Goal: Task Accomplishment & Management: Complete application form

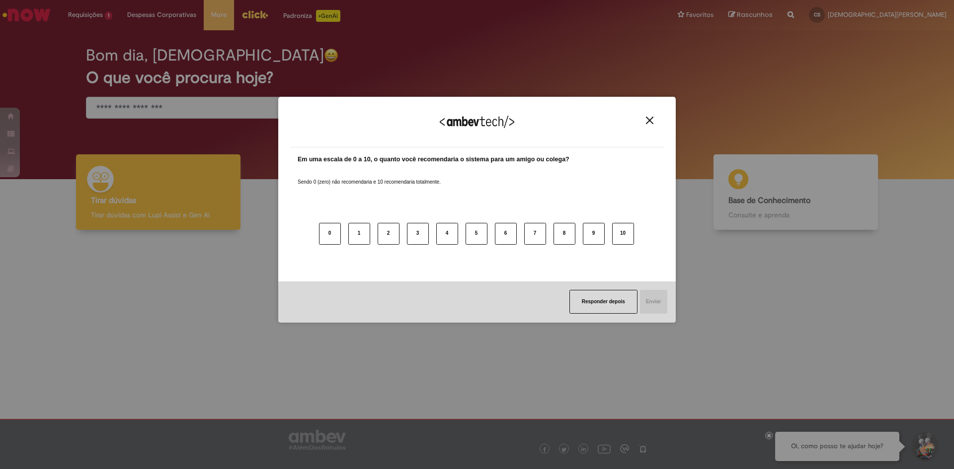
click at [650, 115] on div "Agradecemos seu feedback!" at bounding box center [476, 128] width 373 height 39
click at [653, 117] on button "Close" at bounding box center [649, 120] width 13 height 8
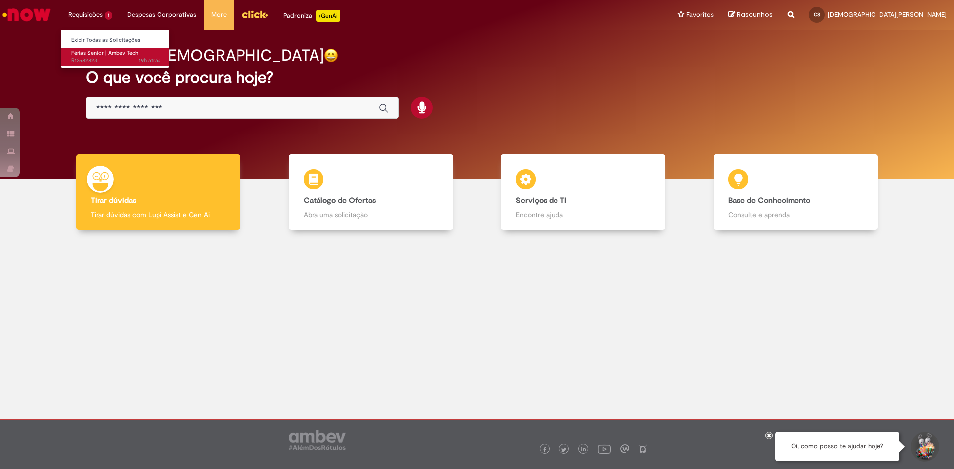
click at [123, 58] on span "19h atrás 19 horas atrás R13582823" at bounding box center [115, 61] width 89 height 8
click at [92, 59] on span "19h atrás 19 horas atrás R13582823" at bounding box center [115, 61] width 89 height 8
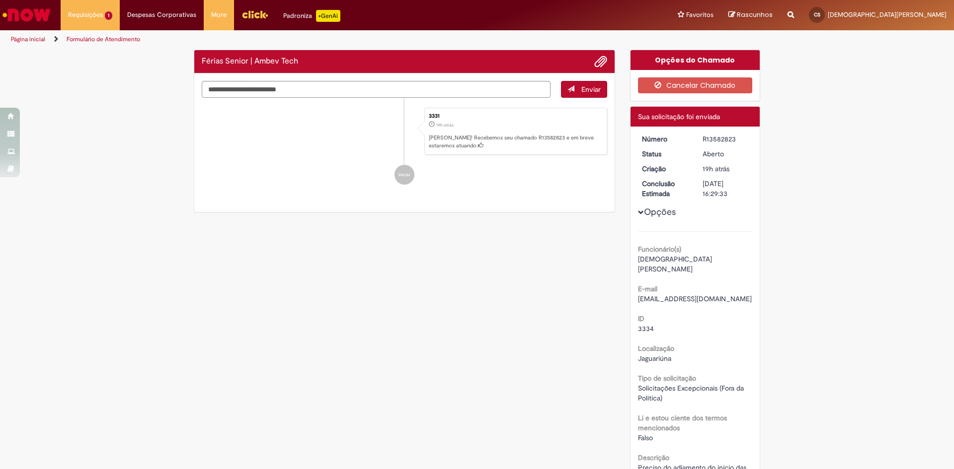
click at [440, 290] on div "Verificar Código de Barras Férias Senior | Ambev Tech Enviar 3331 19h atrás 19 …" at bounding box center [476, 332] width 581 height 565
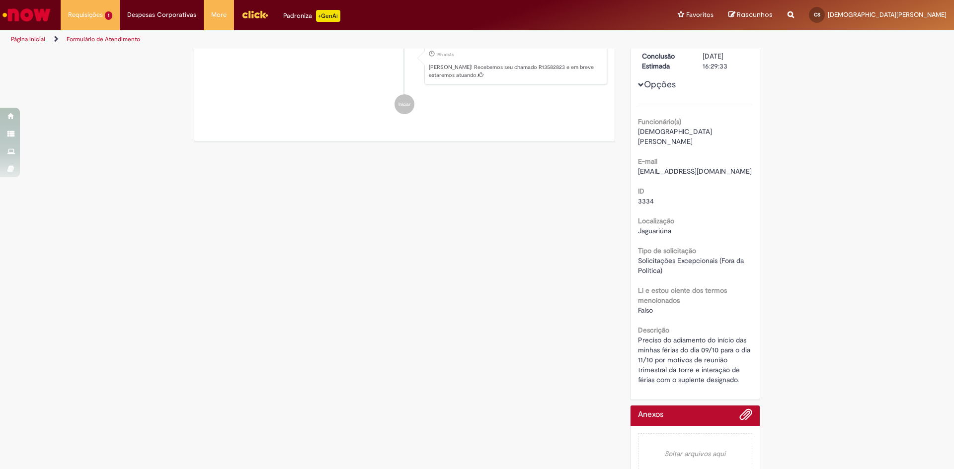
scroll to position [136, 0]
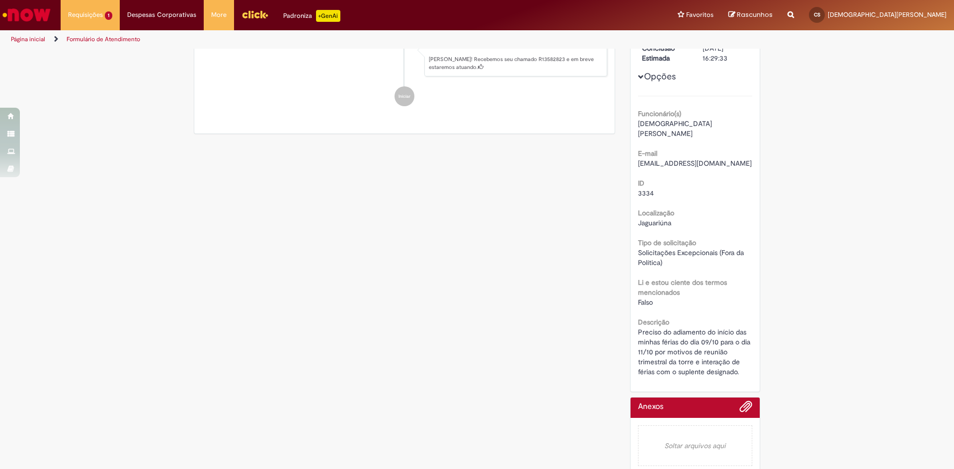
click at [576, 334] on div "Verificar Código de Barras Aguardando Aprovação Aguardando atendimento Em andam…" at bounding box center [476, 196] width 581 height 565
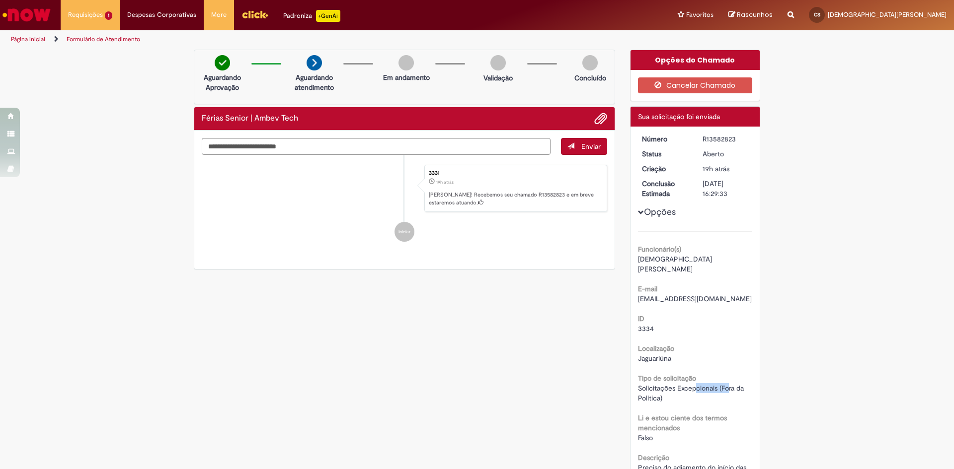
drag, startPoint x: 691, startPoint y: 377, endPoint x: 728, endPoint y: 381, distance: 37.0
click at [728, 384] on span "Solicitações Excepcionais (Fora da Política)" at bounding box center [692, 393] width 108 height 19
click at [669, 389] on div "Solicitações Excepcionais (Fora da Política)" at bounding box center [695, 393] width 115 height 20
click at [667, 384] on span "Solicitações Excepcionais (Fora da Política)" at bounding box center [692, 393] width 108 height 19
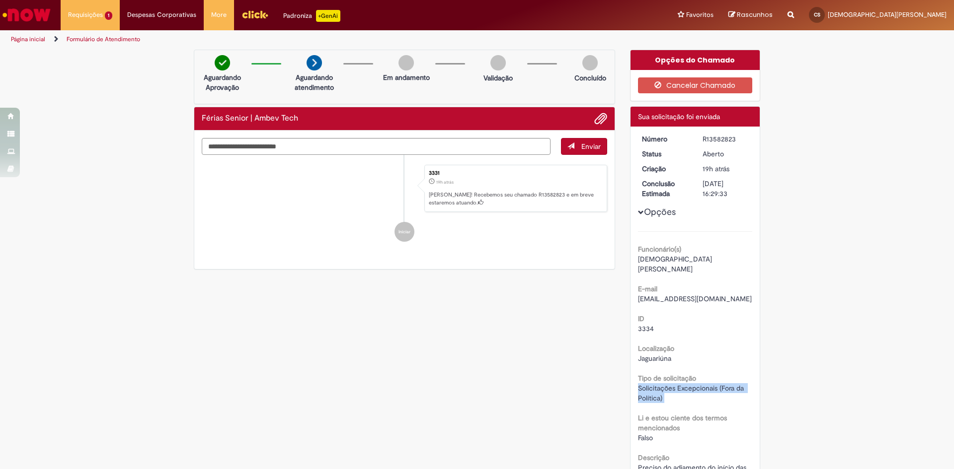
click at [667, 384] on span "Solicitações Excepcionais (Fora da Política)" at bounding box center [692, 393] width 108 height 19
click at [675, 411] on div "Li e estou ciente dos termos mencionados [GEOGRAPHIC_DATA]" at bounding box center [695, 427] width 115 height 32
click at [655, 374] on b "Tipo de solicitação" at bounding box center [667, 378] width 58 height 9
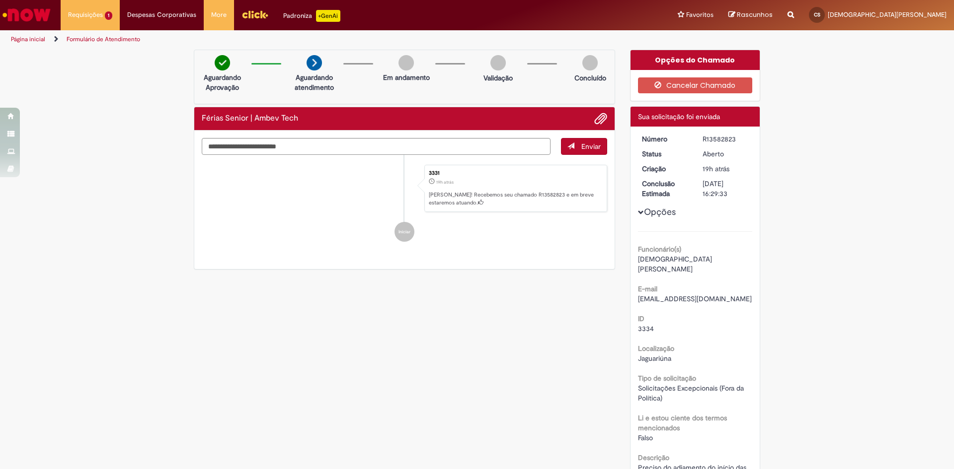
click at [665, 384] on span "Solicitações Excepcionais (Fora da Política)" at bounding box center [692, 393] width 108 height 19
click at [671, 390] on div "Solicitações Excepcionais (Fora da Política)" at bounding box center [695, 393] width 115 height 20
click at [570, 319] on div "Verificar Código de Barras Aguardando Aprovação Aguardando atendimento Em andam…" at bounding box center [476, 332] width 581 height 565
